Goal: Register for event/course

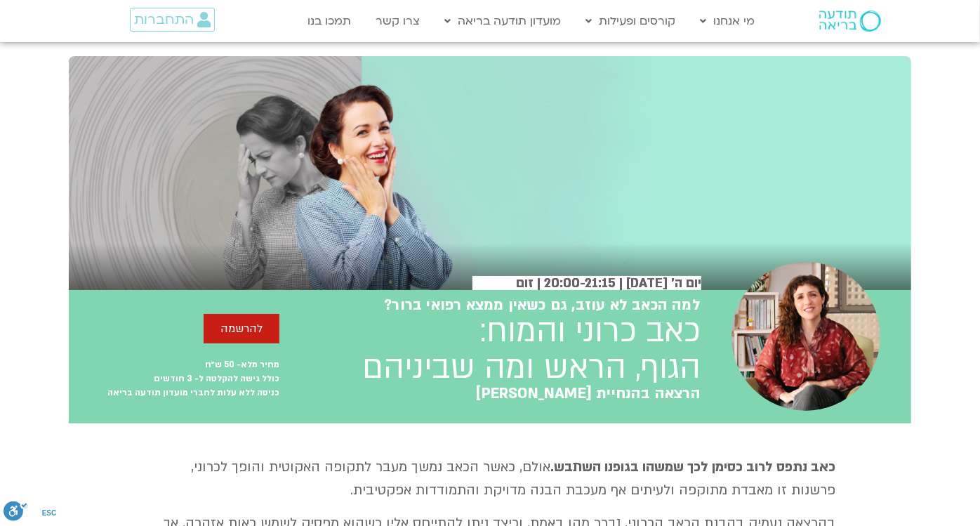
scroll to position [780, 0]
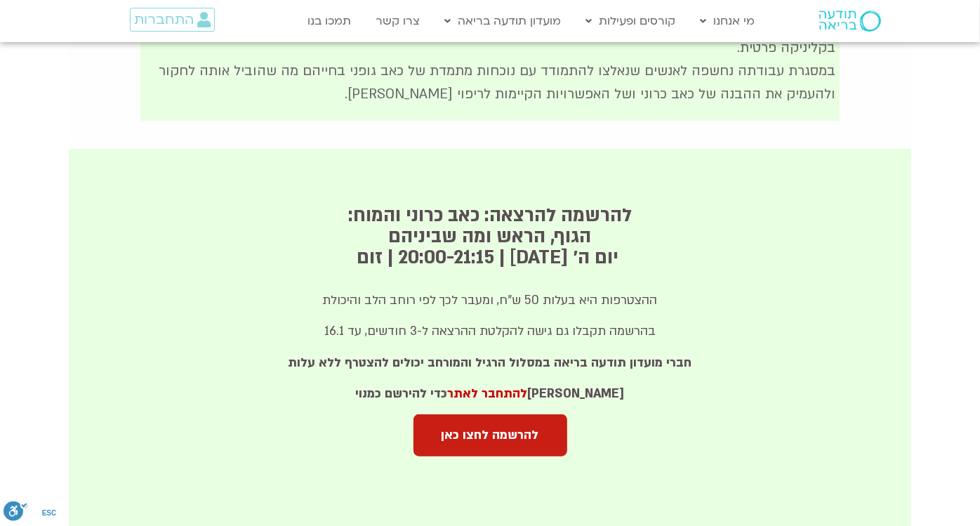
click at [280, 267] on h2 "להרשמה להרצאה: כאב כרוני והמוח: הגוף, הראש ומה שביניהם ​ יום ה׳ 16.10.25 | 20:0…" at bounding box center [490, 236] width 438 height 63
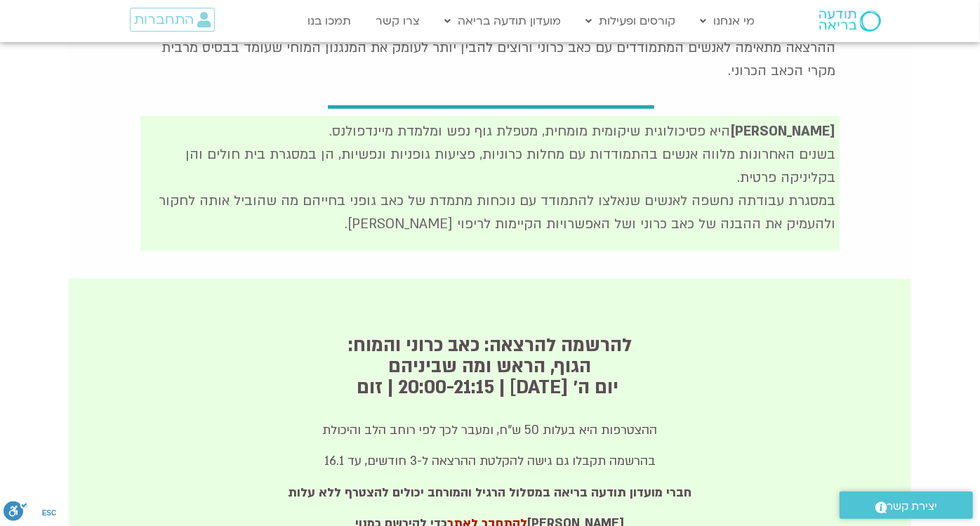
scroll to position [884, 0]
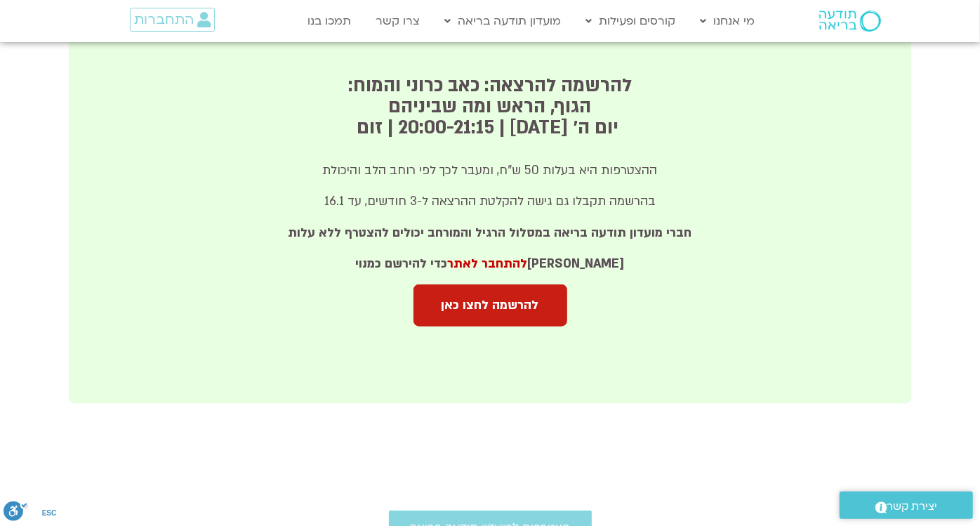
click at [460, 343] on div "להרשמה לחצו כאן" at bounding box center [490, 315] width 438 height 63
click at [466, 305] on span "להרשמה לחצו כאן" at bounding box center [491, 305] width 98 height 14
drag, startPoint x: 486, startPoint y: 277, endPoint x: 486, endPoint y: 286, distance: 9.8
click at [486, 277] on div "ההצטרפות היא בעלות 50 ש"ח, ומעבר לכך לפי רוחב הלב והיכולת בהרשמה תקבלו גם גישה …" at bounding box center [490, 222] width 438 height 125
click at [486, 291] on link "להרשמה לחצו כאן" at bounding box center [490, 305] width 154 height 42
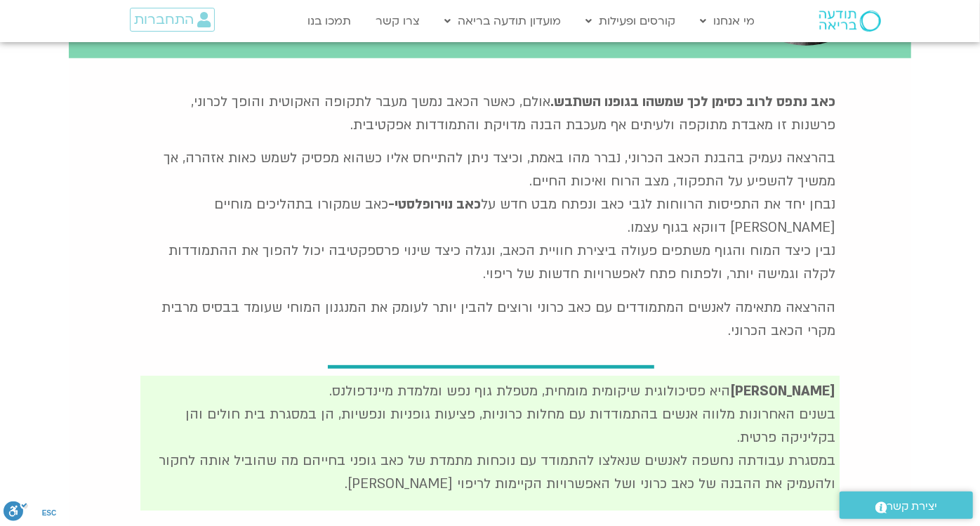
scroll to position [0, 0]
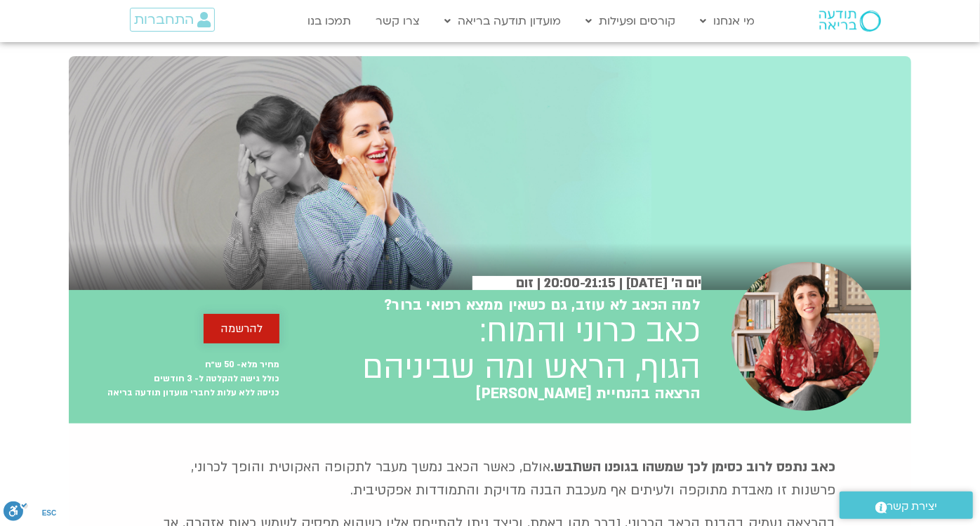
click at [246, 328] on span "להרשמה" at bounding box center [241, 328] width 42 height 13
